Goal: Information Seeking & Learning: Learn about a topic

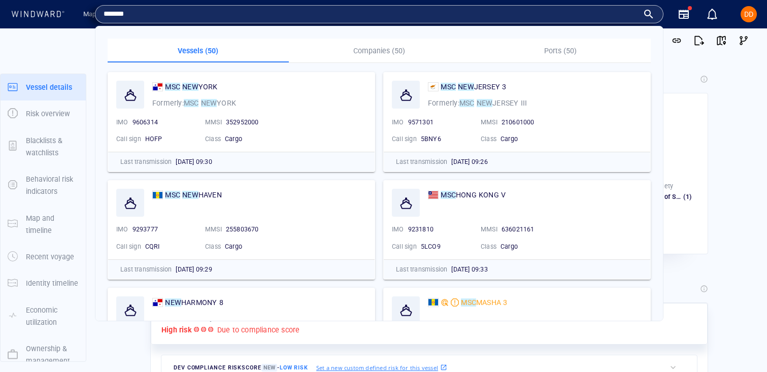
click at [252, 21] on input "*******" at bounding box center [371, 14] width 535 height 15
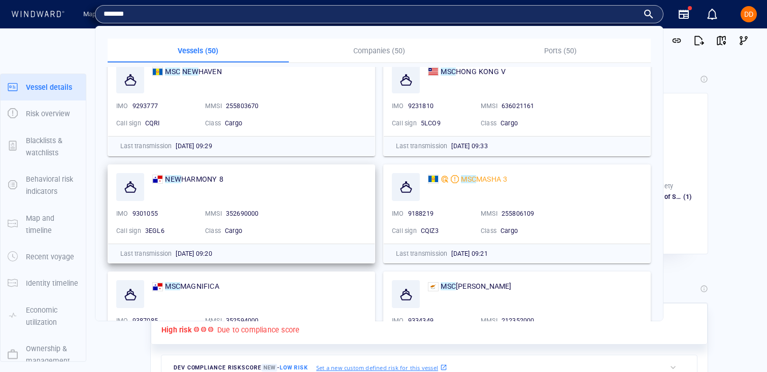
scroll to position [137, 0]
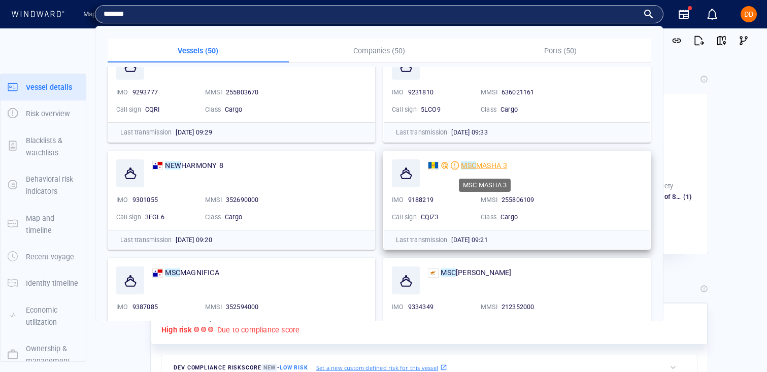
click at [474, 165] on mark "MSC" at bounding box center [468, 165] width 15 height 8
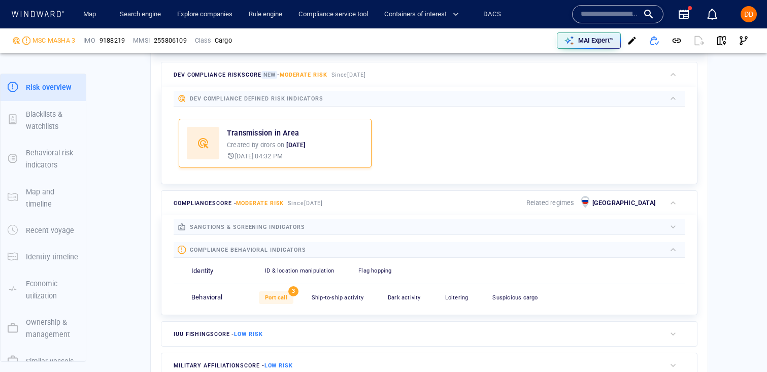
scroll to position [349, 0]
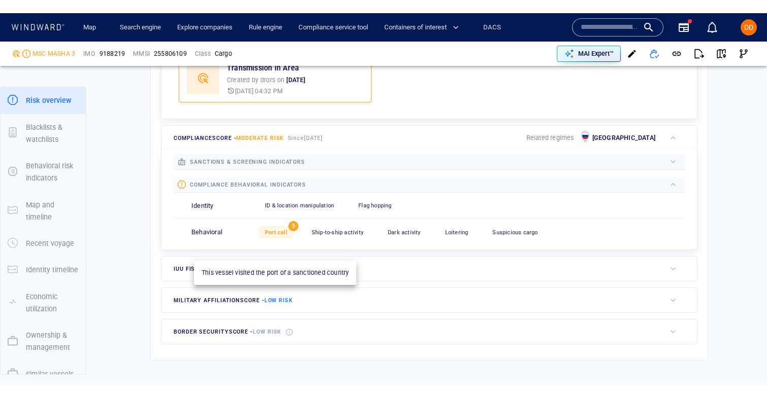
scroll to position [380, 0]
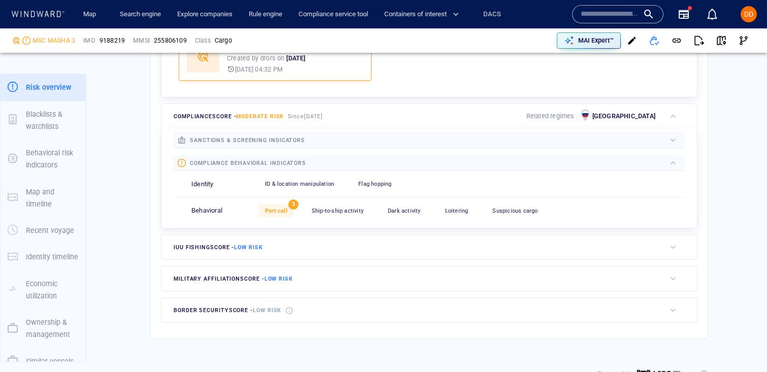
click at [326, 142] on div at bounding box center [485, 139] width 360 height 11
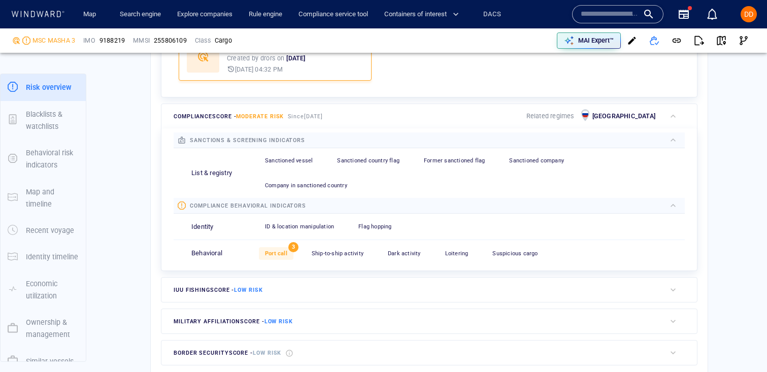
click at [326, 142] on div at bounding box center [485, 139] width 360 height 11
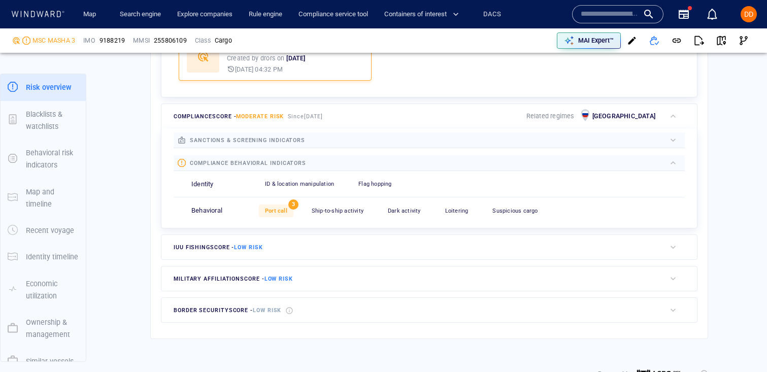
click at [284, 140] on span "sanctions & screening indicators" at bounding box center [247, 140] width 115 height 7
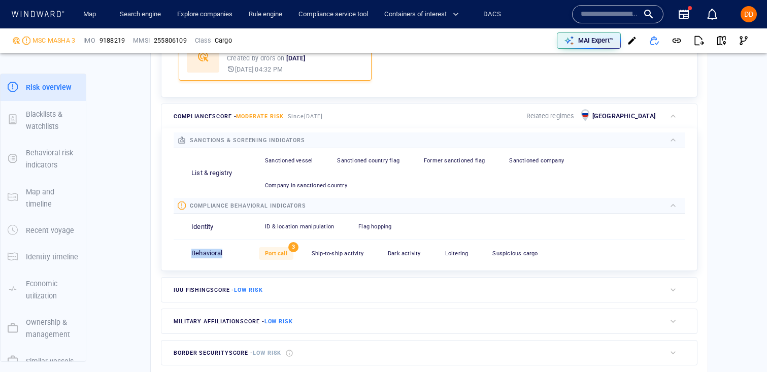
drag, startPoint x: 187, startPoint y: 255, endPoint x: 242, endPoint y: 257, distance: 54.4
click at [242, 257] on div "Behavioral Port call 3 Ship-to-ship activity 0 Dark activity 0 Loitering 0 Susp…" at bounding box center [429, 253] width 511 height 26
click at [206, 253] on p "Behavioral" at bounding box center [206, 254] width 31 height 10
